Goal: Obtain resource: Download file/media

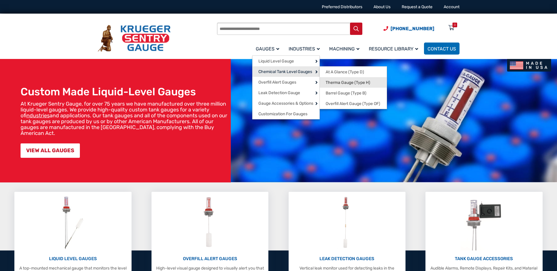
click at [346, 80] on span "Therma Gauge (Type H)" at bounding box center [348, 82] width 45 height 5
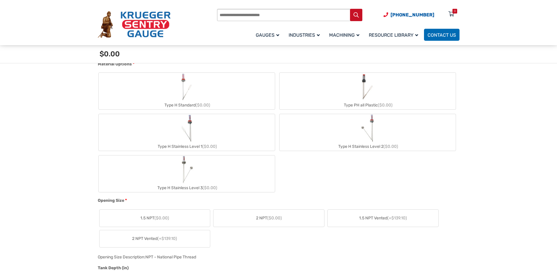
scroll to position [254, 0]
click at [385, 47] on span "DEF Storage Requirements: The Definitive Guide" at bounding box center [399, 49] width 55 height 10
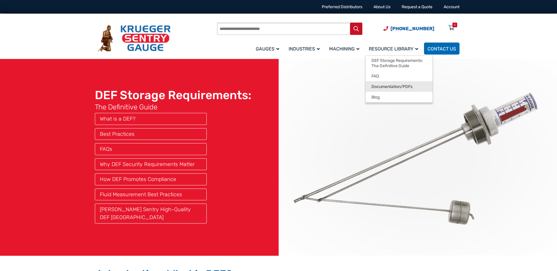
click at [387, 87] on span "Documentation/PDFs" at bounding box center [392, 86] width 41 height 5
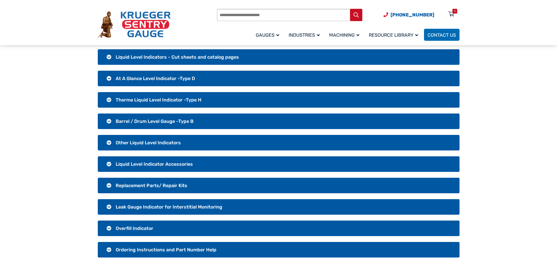
scroll to position [39, 0]
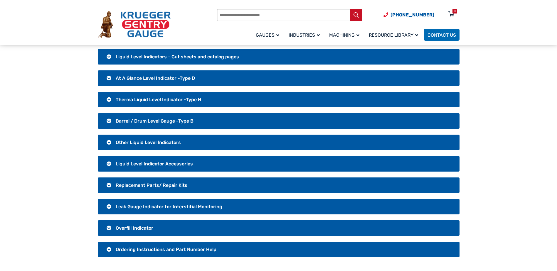
click at [110, 57] on h3 "Liquid Level Indicators - Cut sheets and catalog pages" at bounding box center [279, 57] width 362 height 16
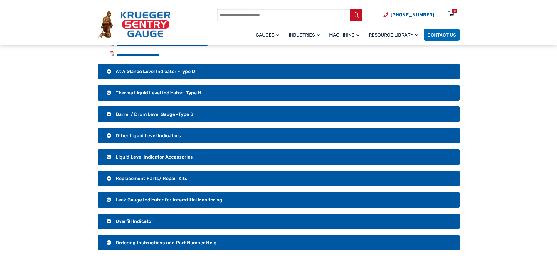
scroll to position [68, 0]
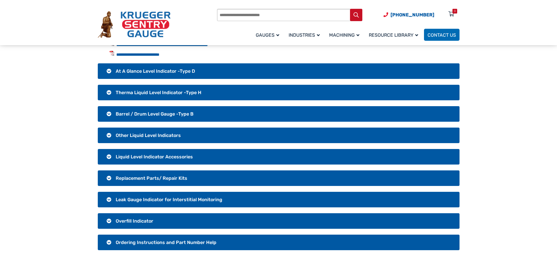
click at [107, 135] on h3 "Other Liquid Level Indicators" at bounding box center [279, 136] width 362 height 16
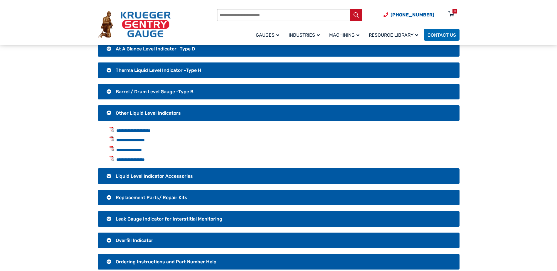
click at [109, 70] on h3 "Therma Liquid Level Indicator -Type H" at bounding box center [279, 71] width 362 height 16
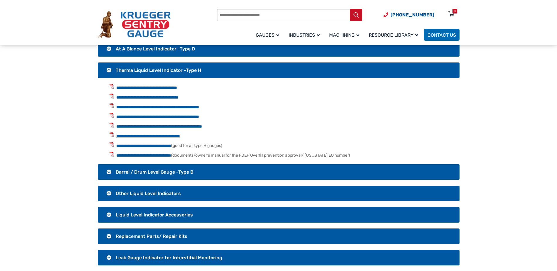
click at [126, 135] on link "**********" at bounding box center [148, 136] width 64 height 4
